Goal: Find specific page/section: Find specific page/section

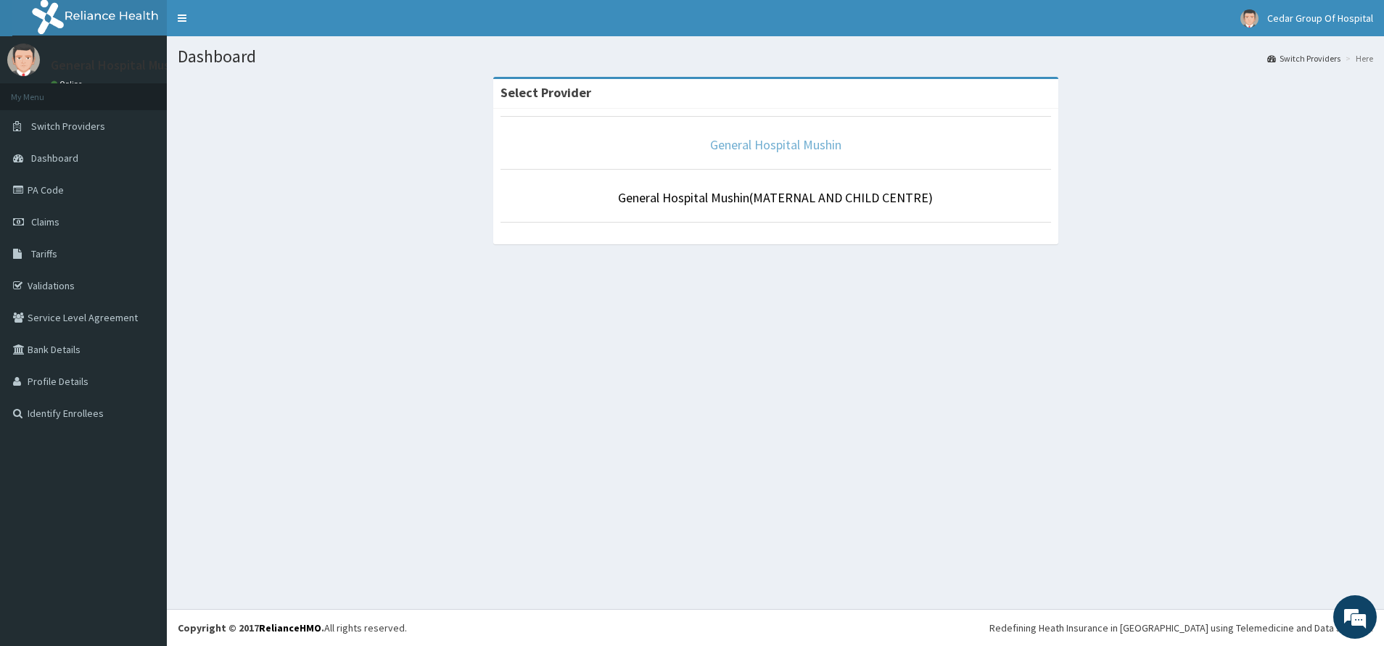
click at [779, 140] on link "General Hospital Mushin" at bounding box center [775, 144] width 131 height 17
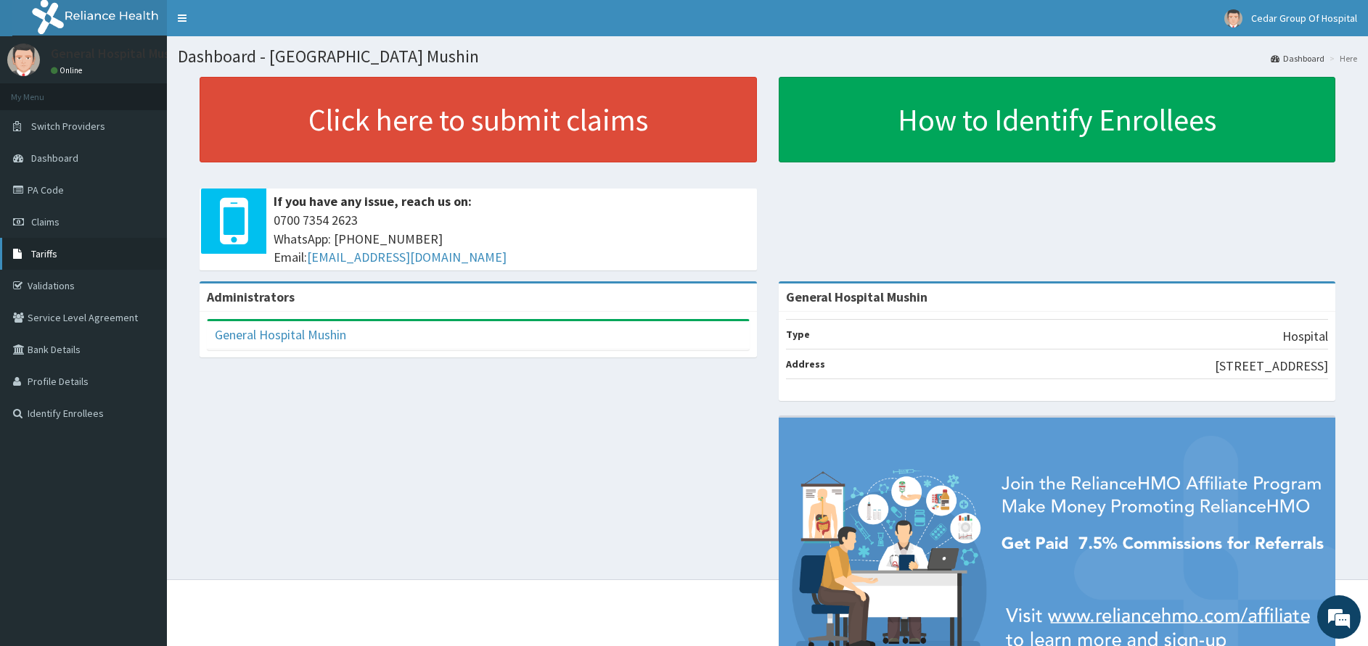
click at [70, 257] on link "Tariffs" at bounding box center [83, 254] width 167 height 32
